Goal: Check status: Check status

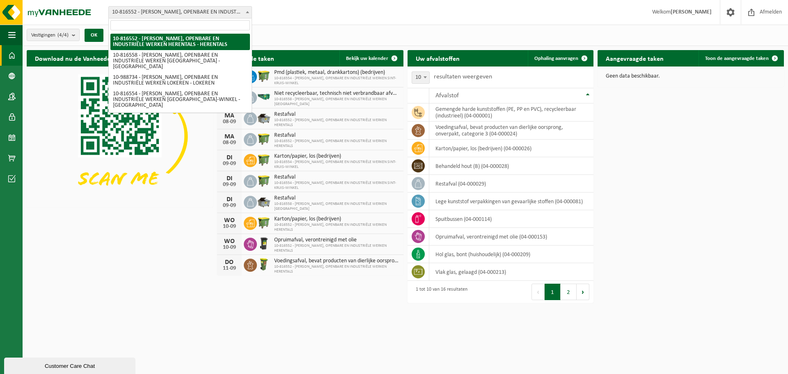
click at [249, 13] on span at bounding box center [247, 12] width 8 height 11
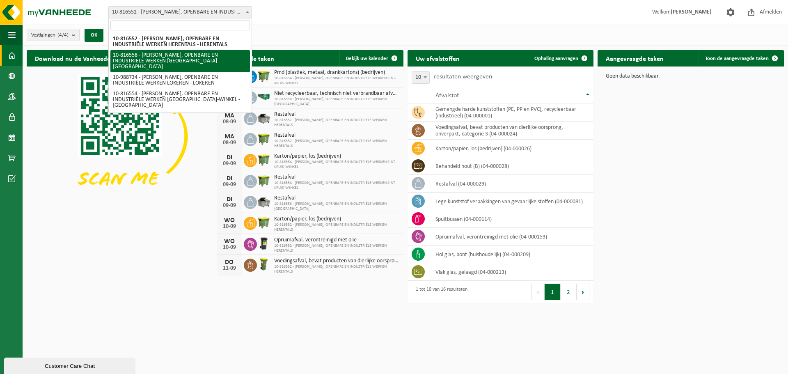
select select "38575"
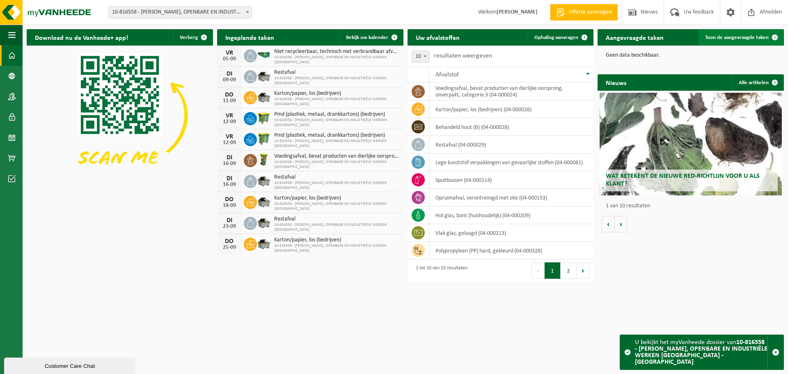
click at [755, 39] on span "Toon de aangevraagde taken" at bounding box center [737, 37] width 64 height 5
